Goal: Transaction & Acquisition: Purchase product/service

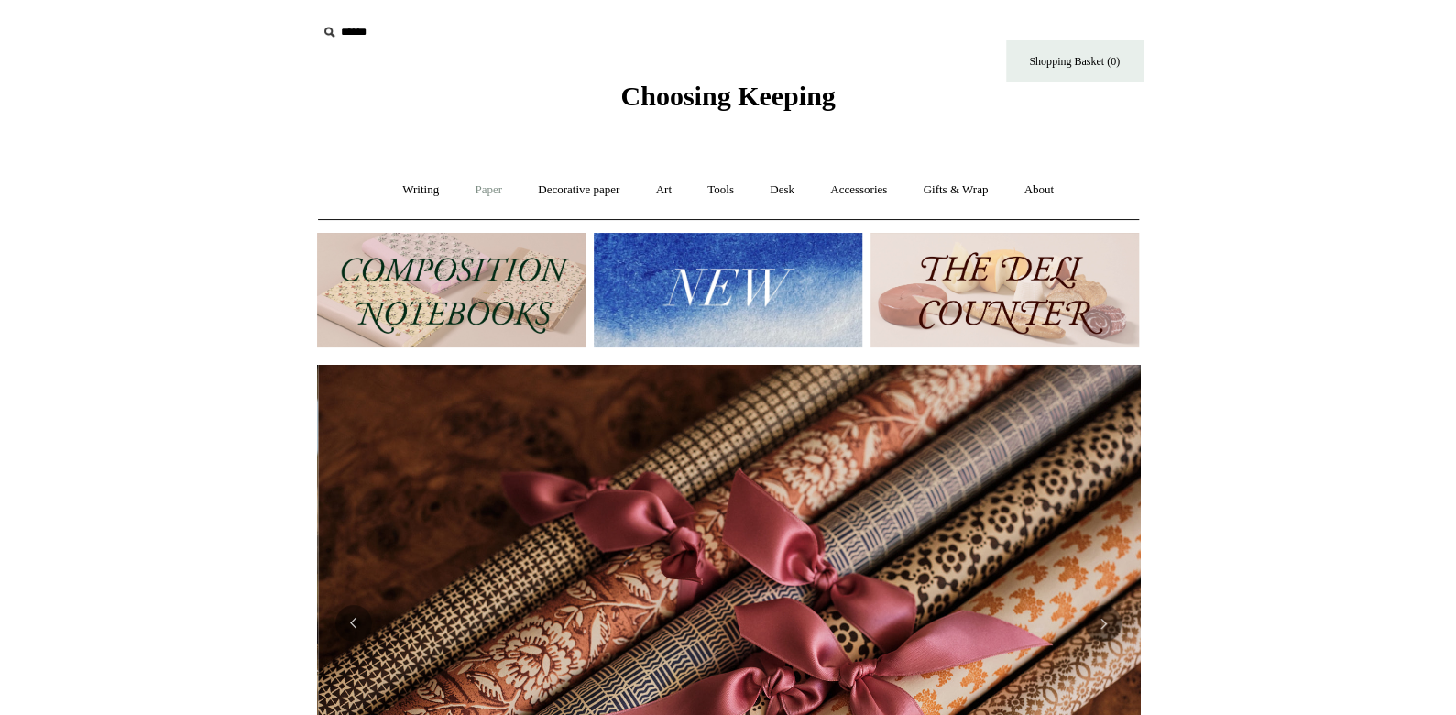
click at [485, 184] on link "Paper +" at bounding box center [488, 190] width 60 height 49
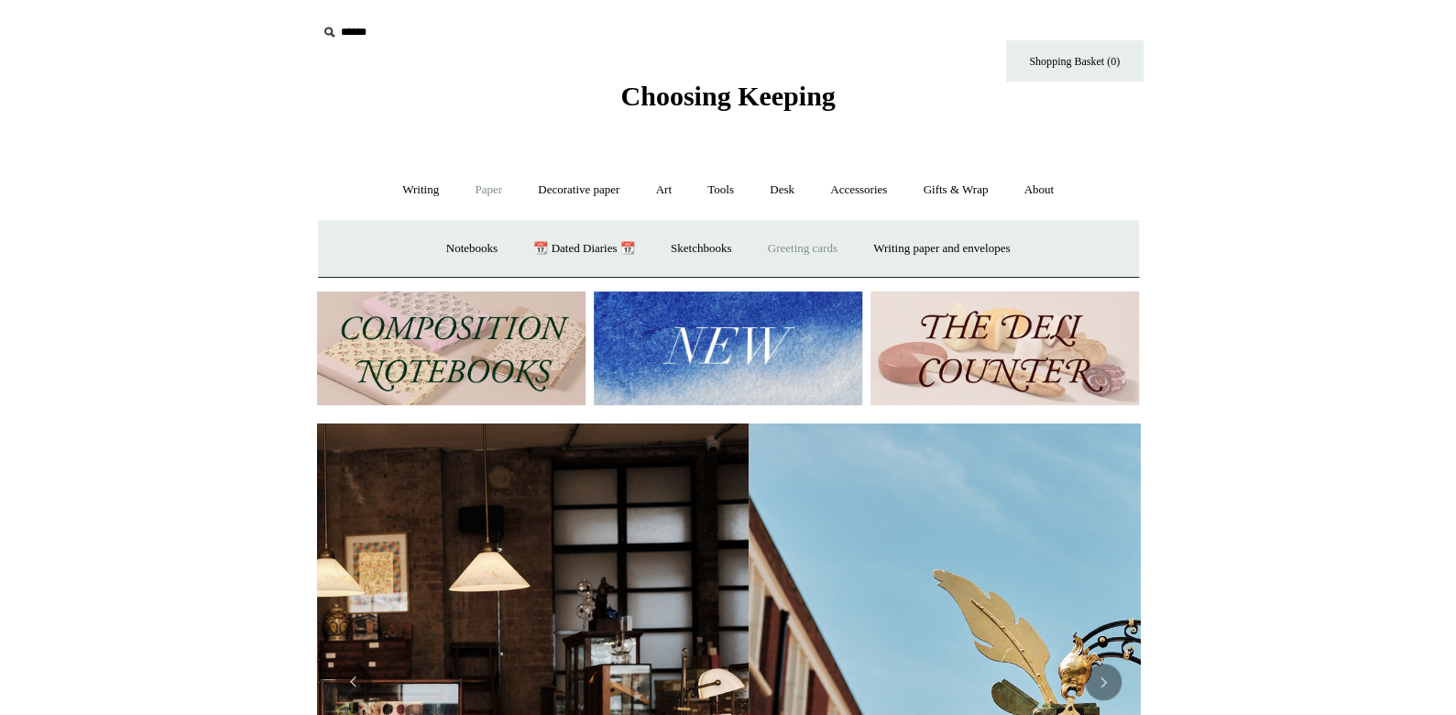
scroll to position [0, 4]
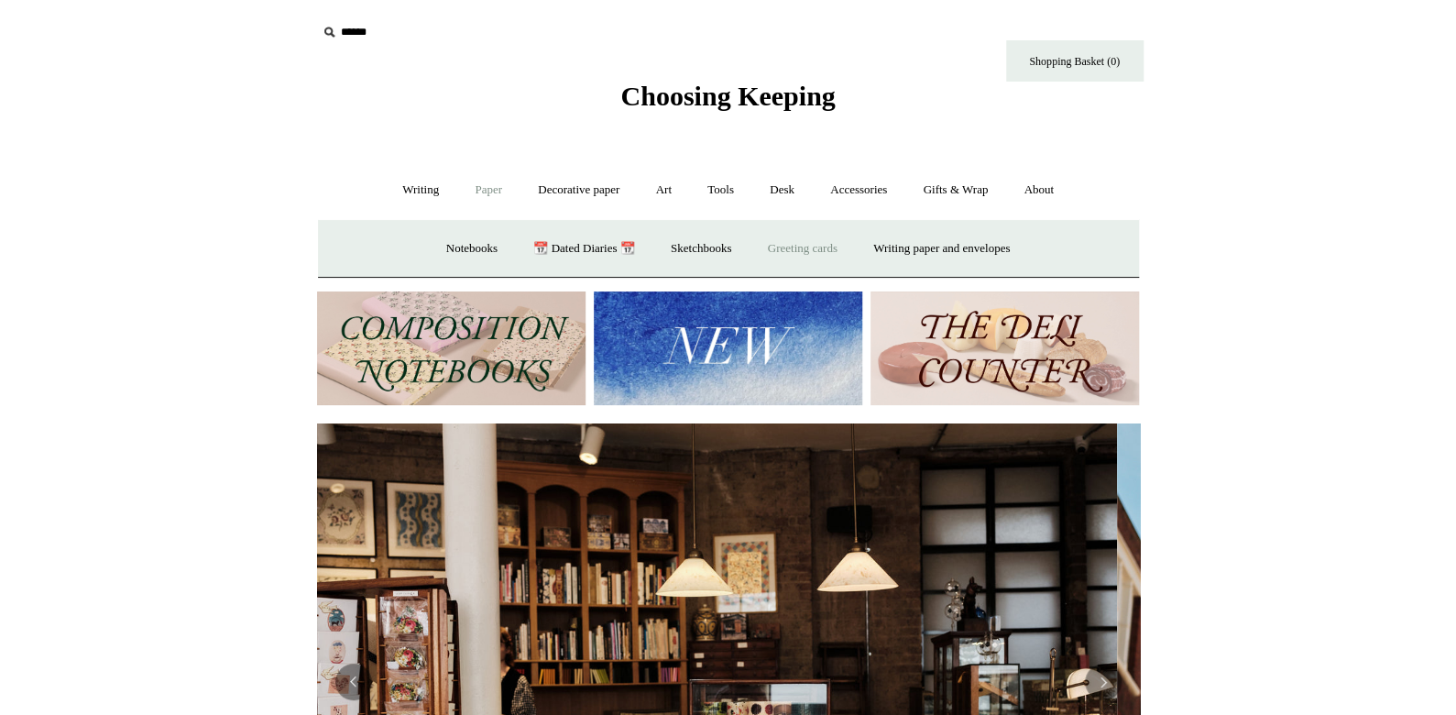
click at [848, 244] on link "Greeting cards +" at bounding box center [803, 249] width 103 height 49
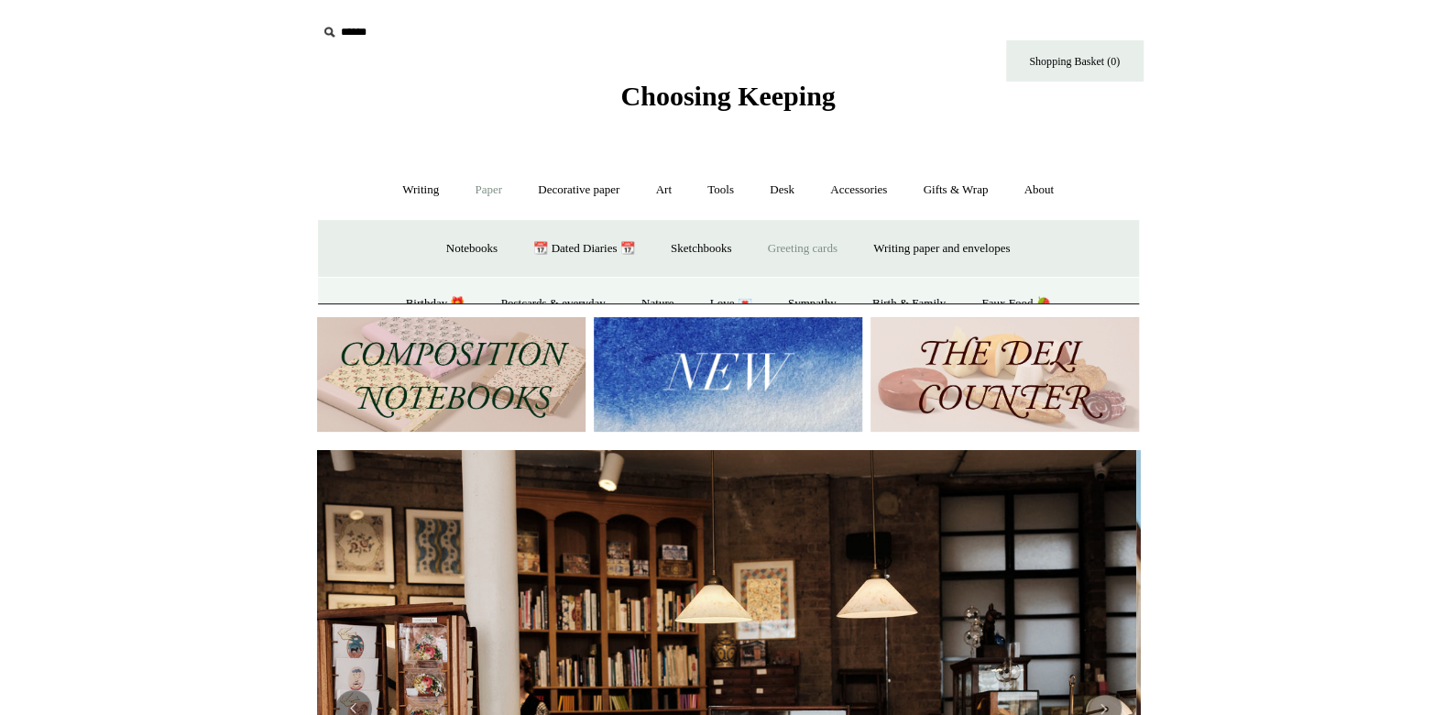
scroll to position [0, 0]
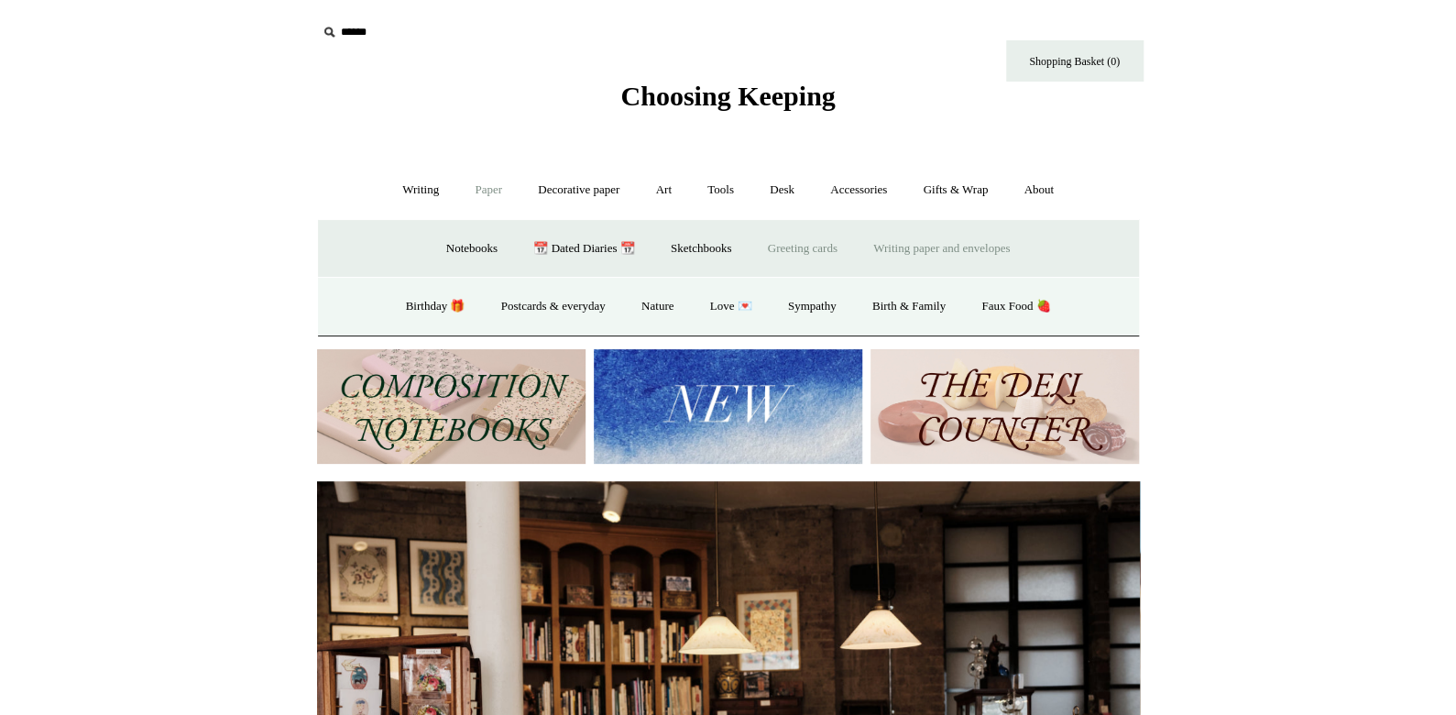
click at [959, 242] on link "Writing paper and envelopes +" at bounding box center [942, 249] width 170 height 49
click at [515, 307] on link "All" at bounding box center [536, 306] width 49 height 49
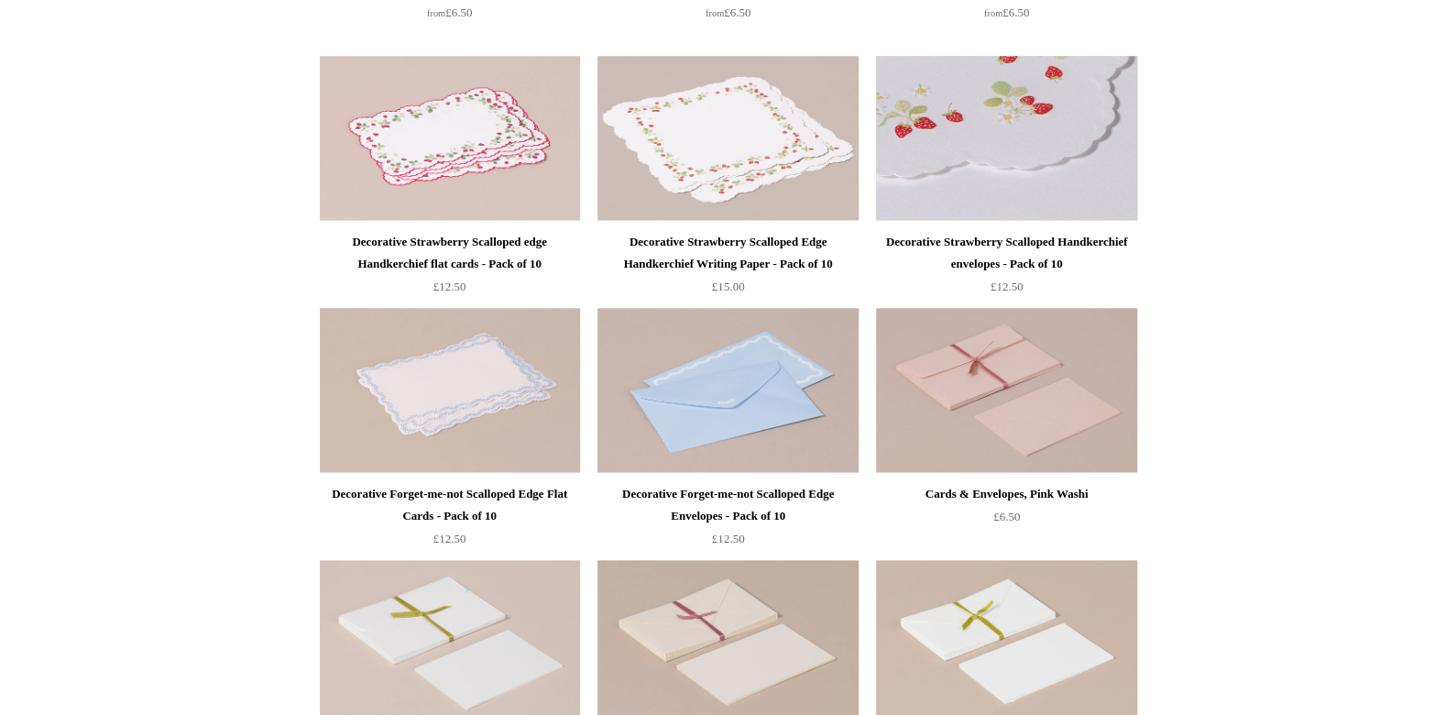
scroll to position [781, 0]
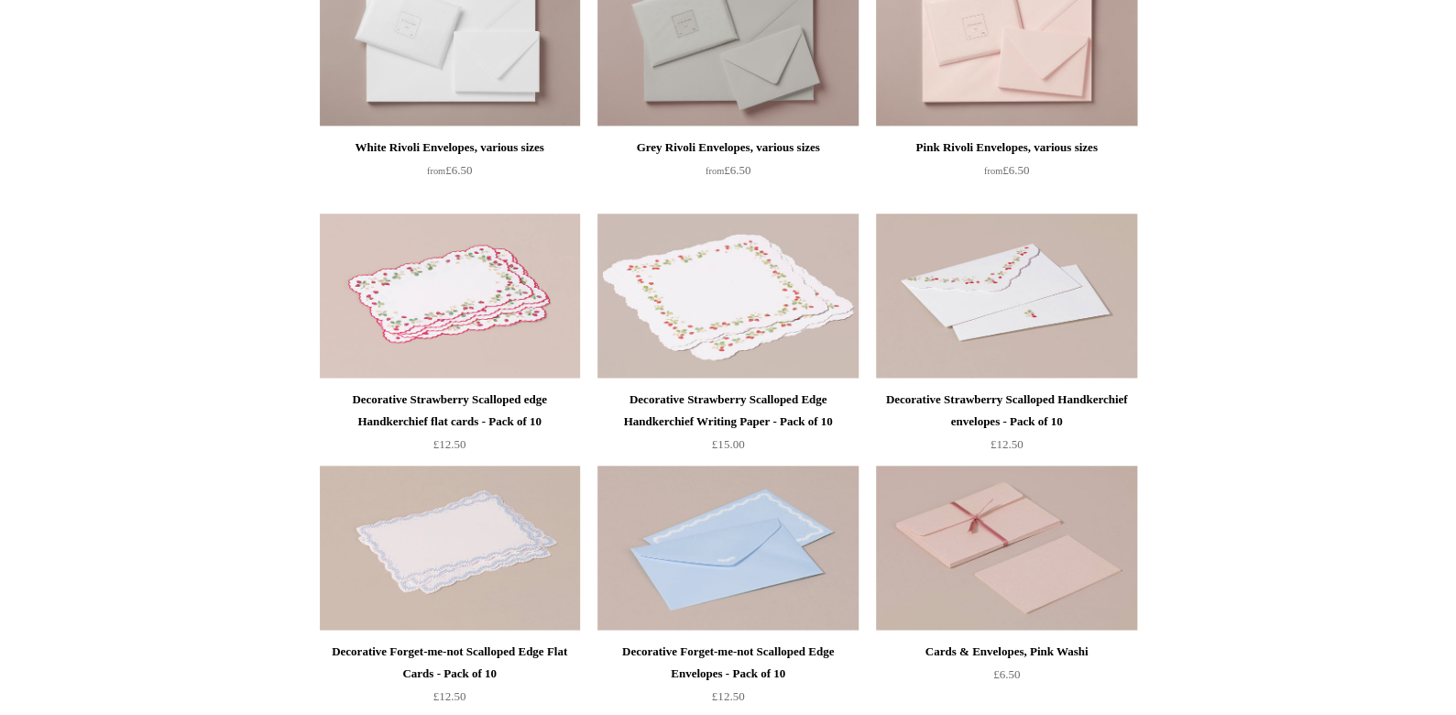
click at [986, 78] on img at bounding box center [1006, 44] width 260 height 165
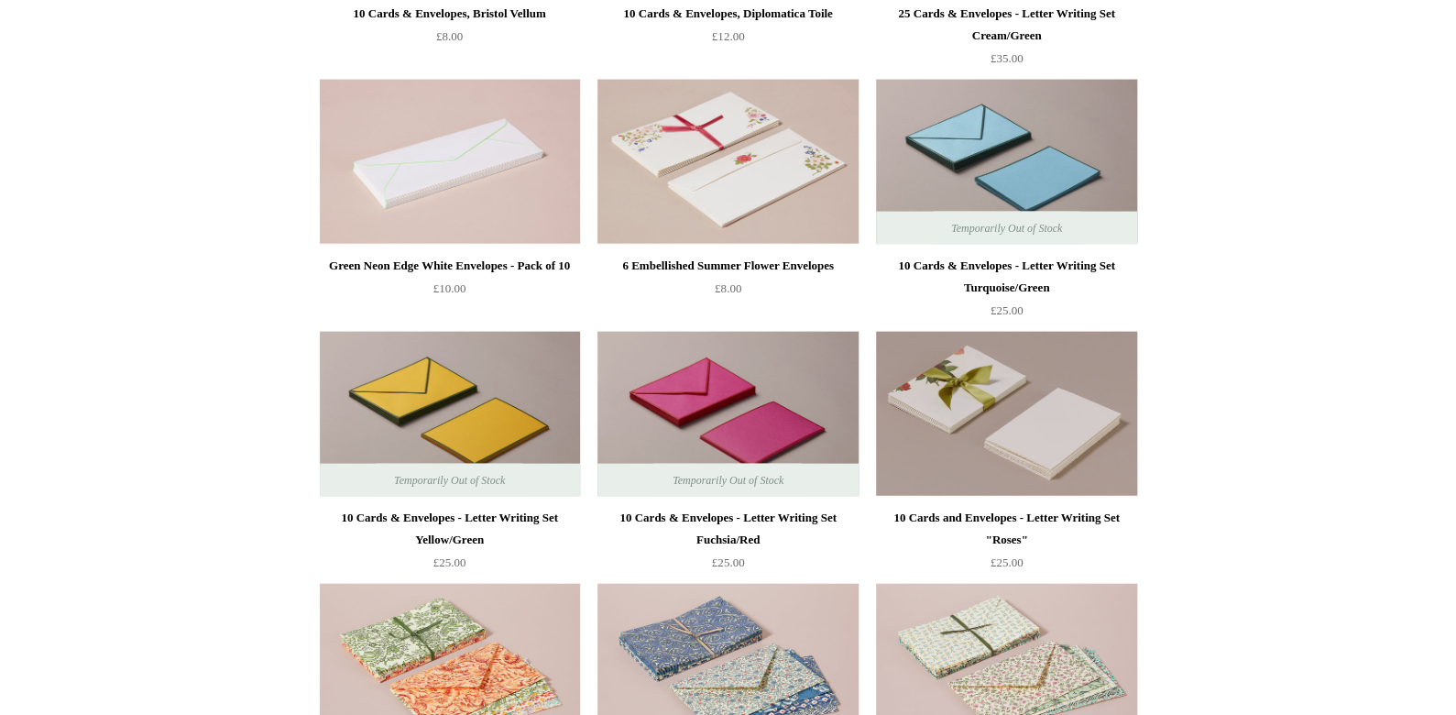
scroll to position [2247, 0]
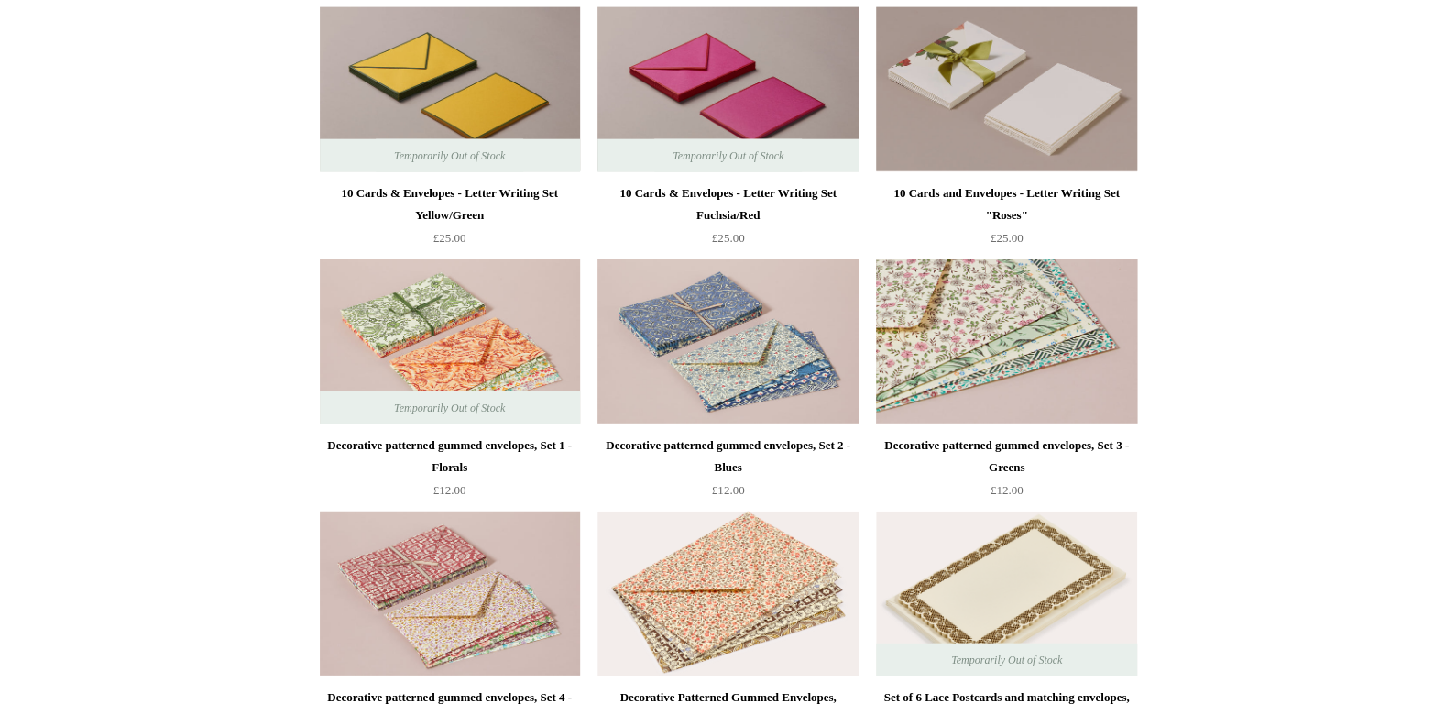
drag, startPoint x: 979, startPoint y: 366, endPoint x: 938, endPoint y: 354, distance: 42.9
click at [938, 354] on img at bounding box center [1006, 341] width 260 height 165
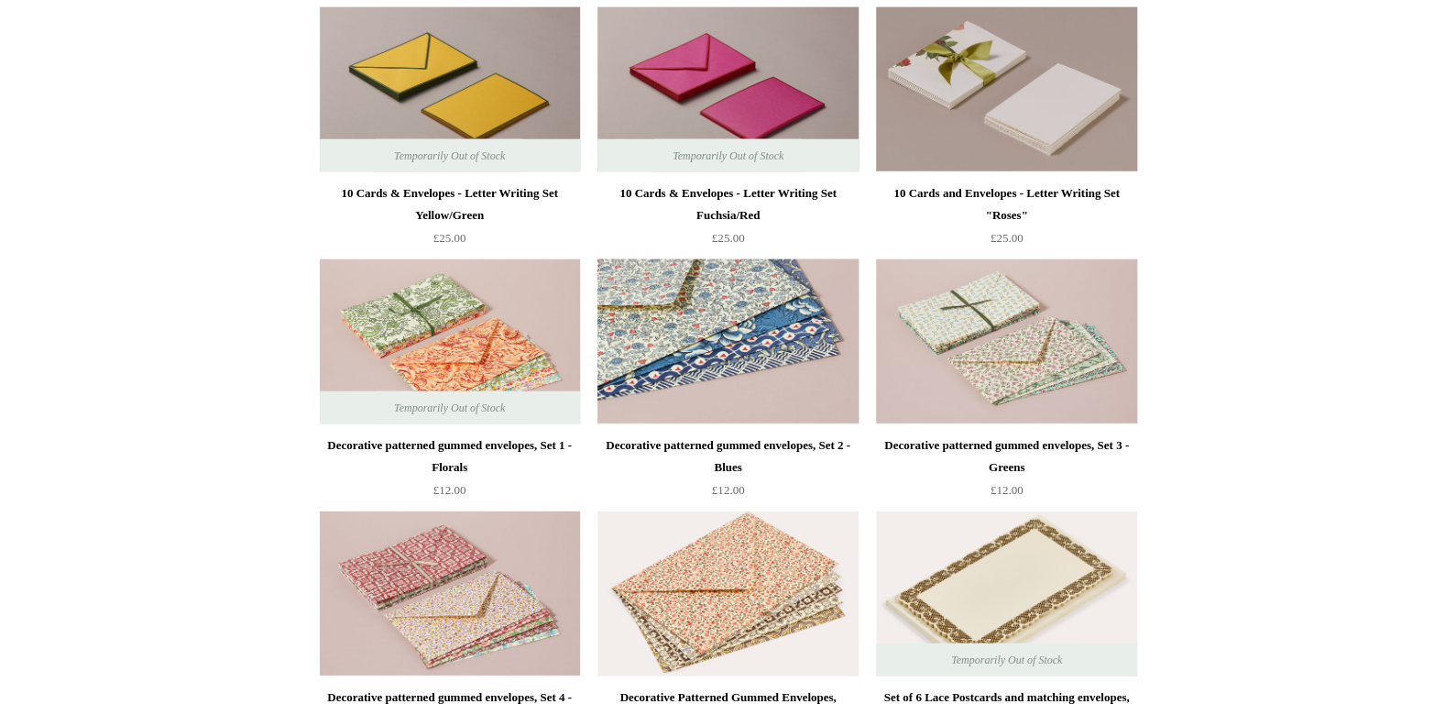
click at [656, 331] on img at bounding box center [728, 341] width 260 height 165
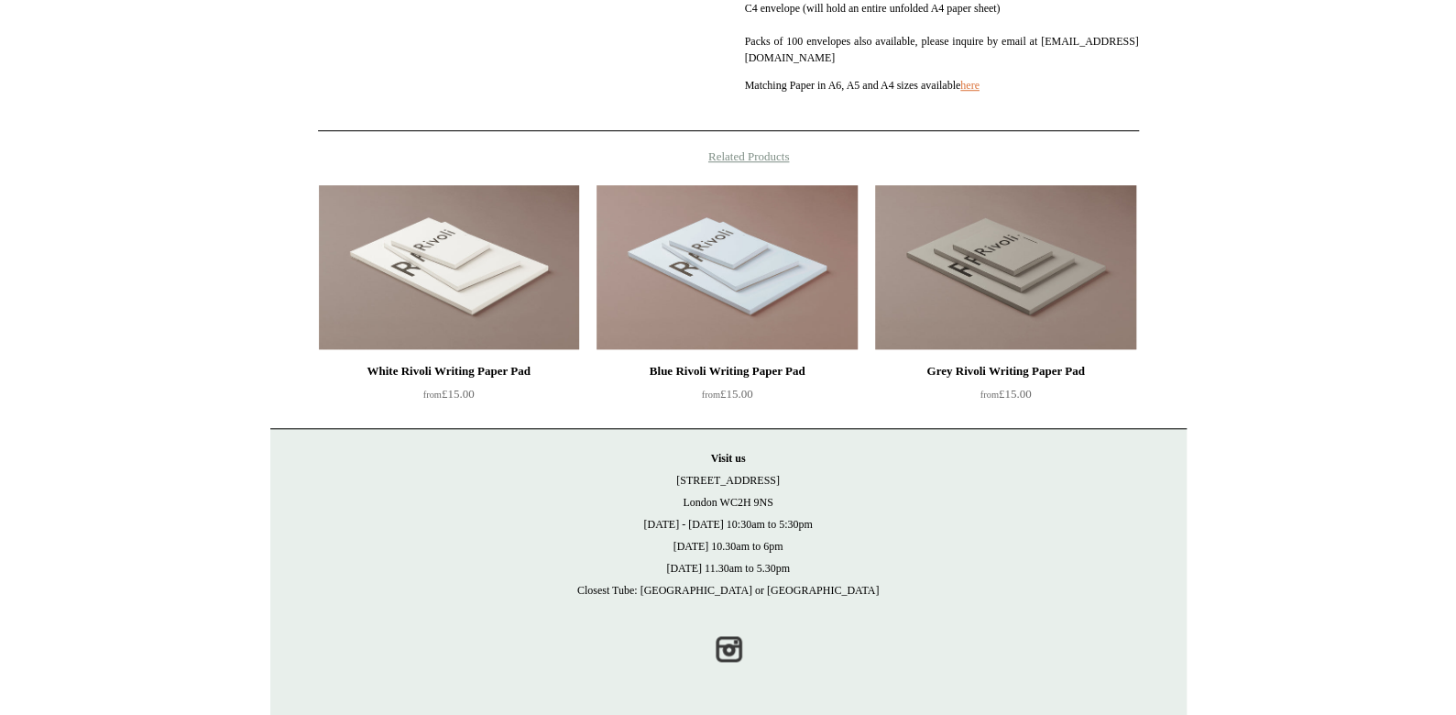
scroll to position [727, 0]
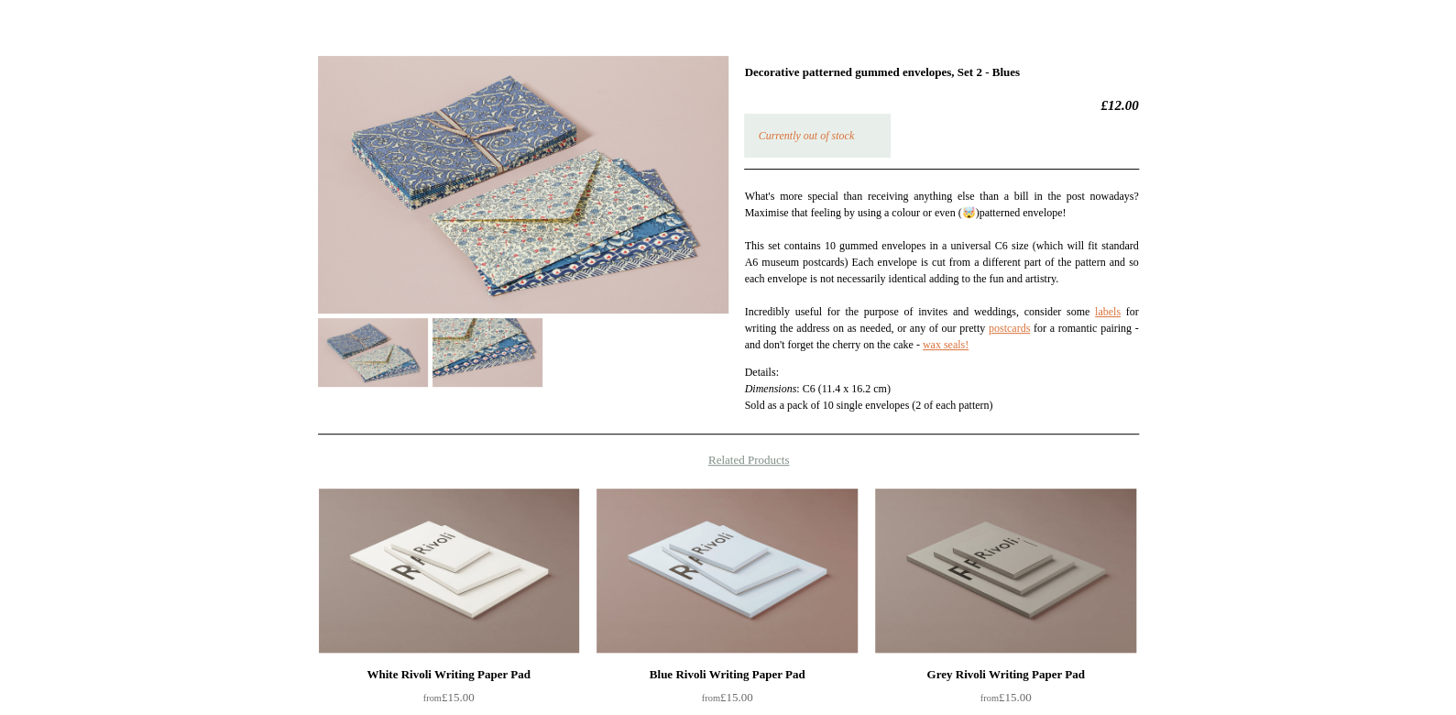
scroll to position [274, 0]
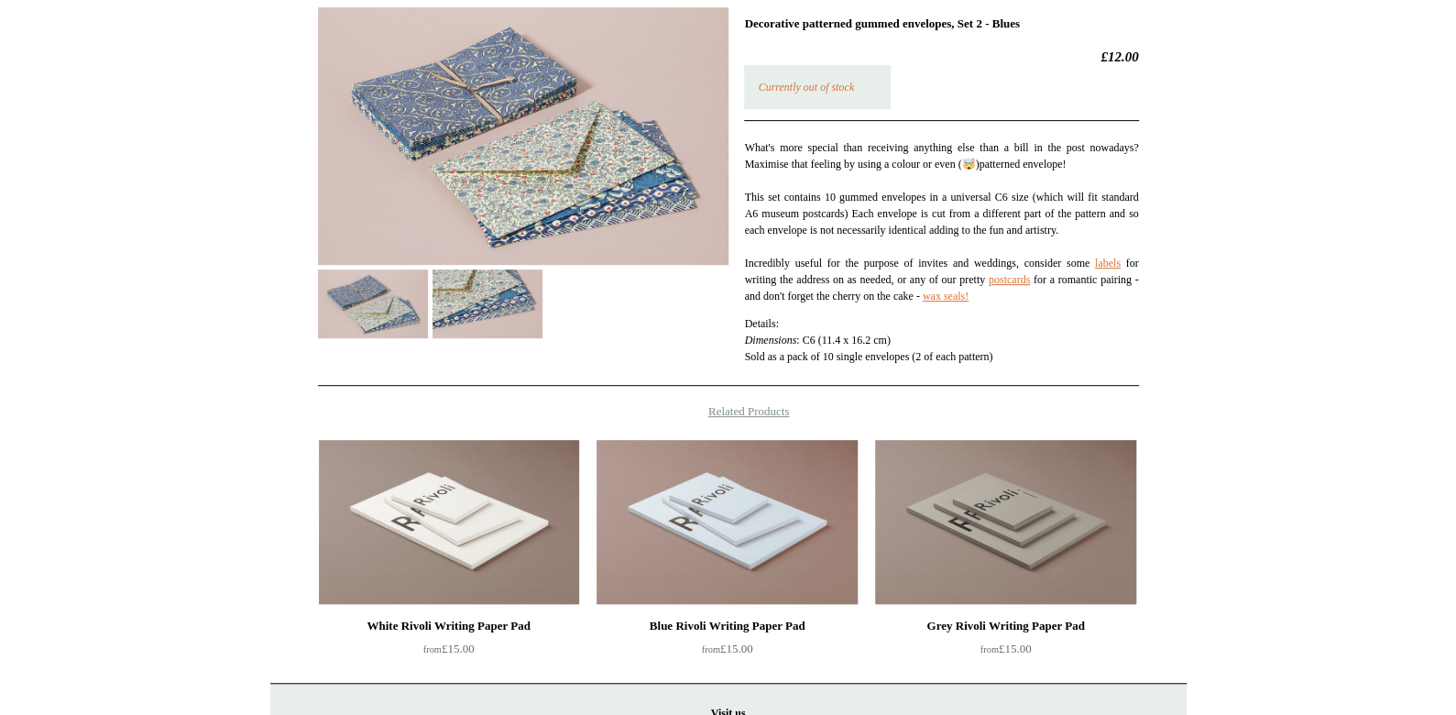
drag, startPoint x: 905, startPoint y: 538, endPoint x: 817, endPoint y: 454, distance: 122.5
click at [817, 419] on h4 "Related Products" at bounding box center [728, 411] width 916 height 15
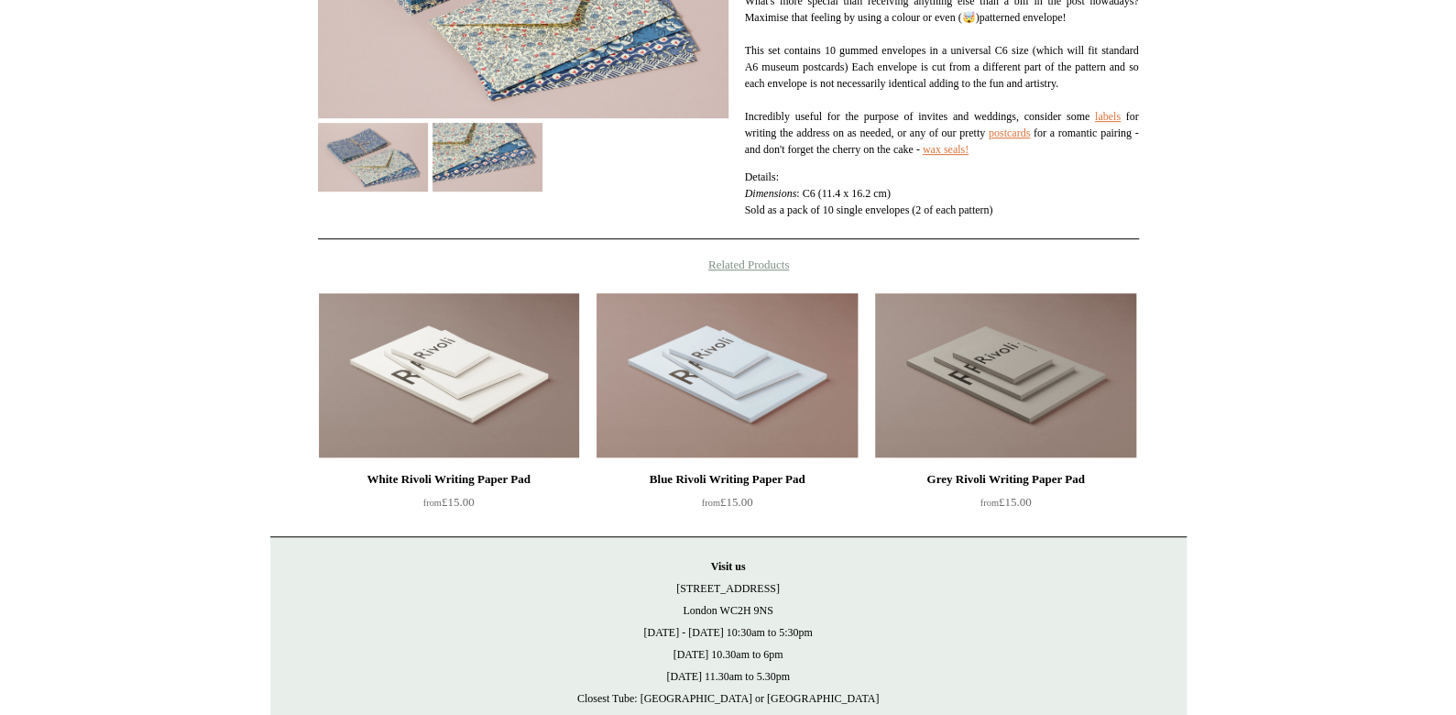
scroll to position [577, 0]
